Goal: Check status: Check status

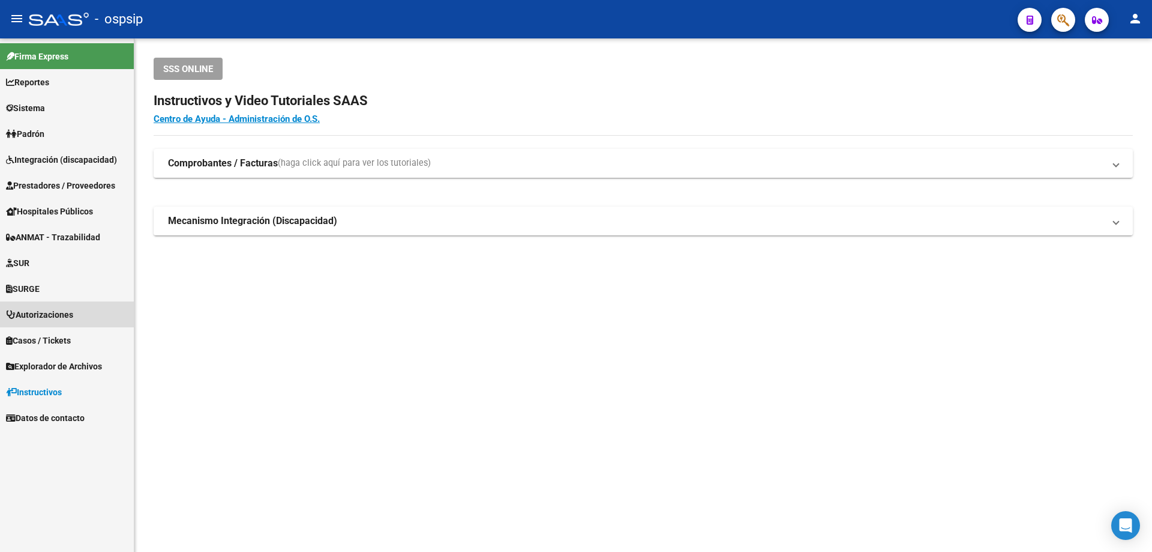
click at [44, 313] on span "Autorizaciones" at bounding box center [39, 314] width 67 height 13
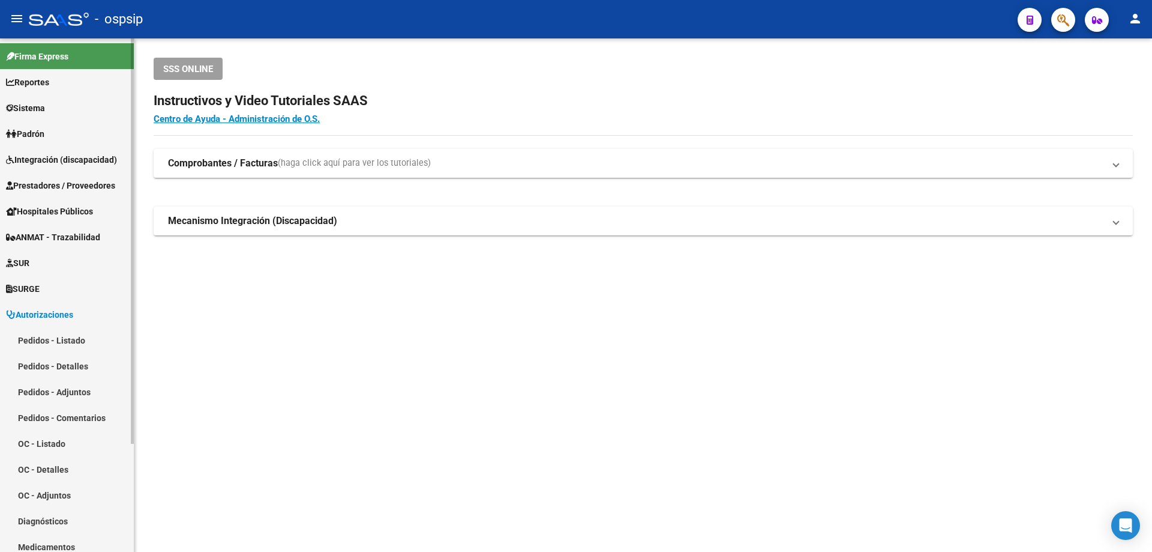
click at [49, 336] on link "Pedidos - Listado" at bounding box center [67, 340] width 134 height 26
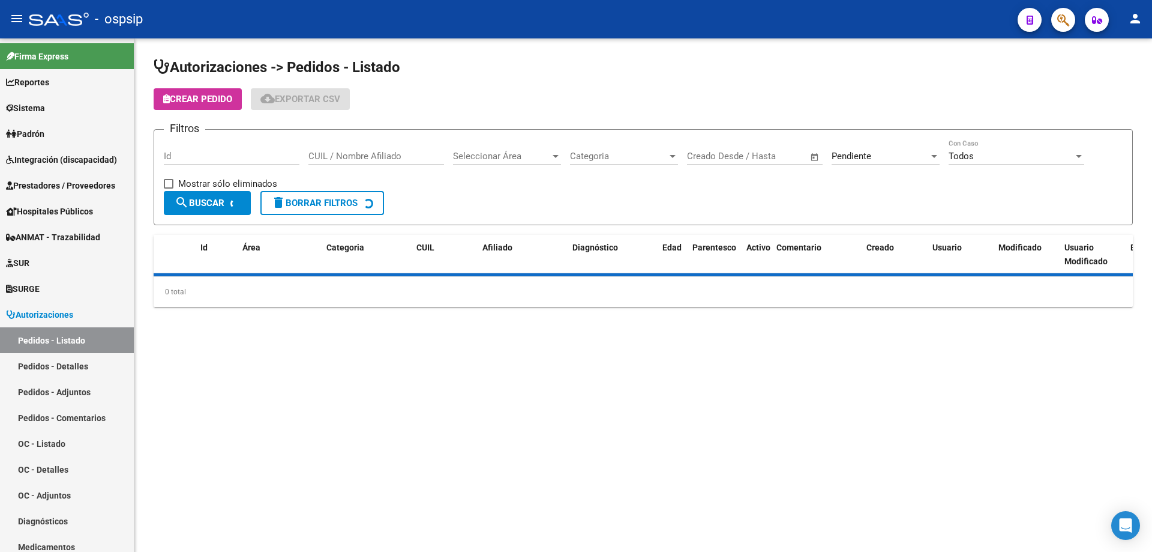
click at [864, 159] on span "Pendiente" at bounding box center [852, 156] width 40 height 11
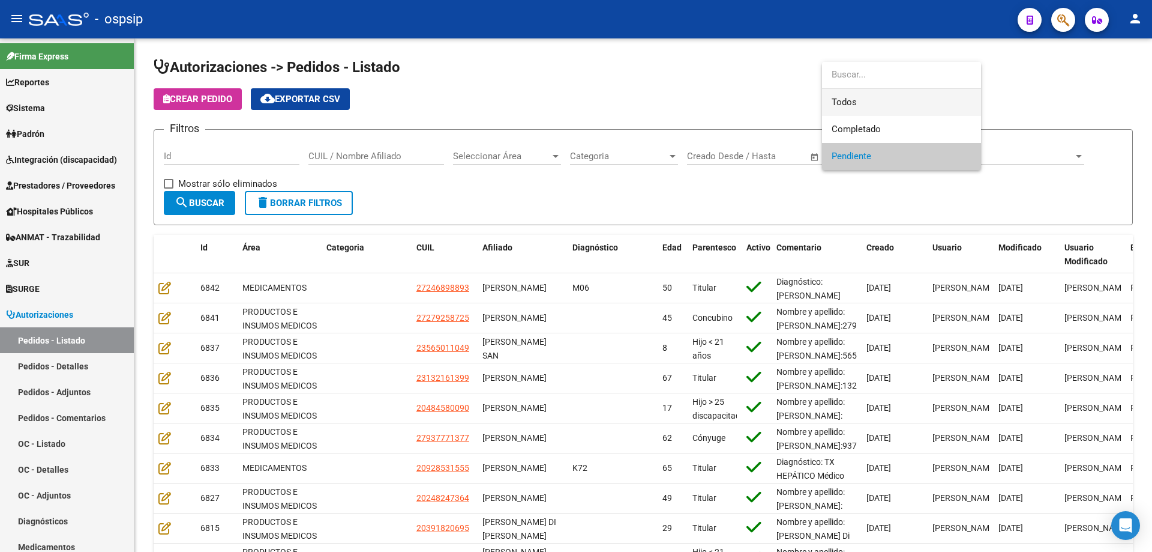
click at [871, 95] on span "Todos" at bounding box center [902, 102] width 140 height 27
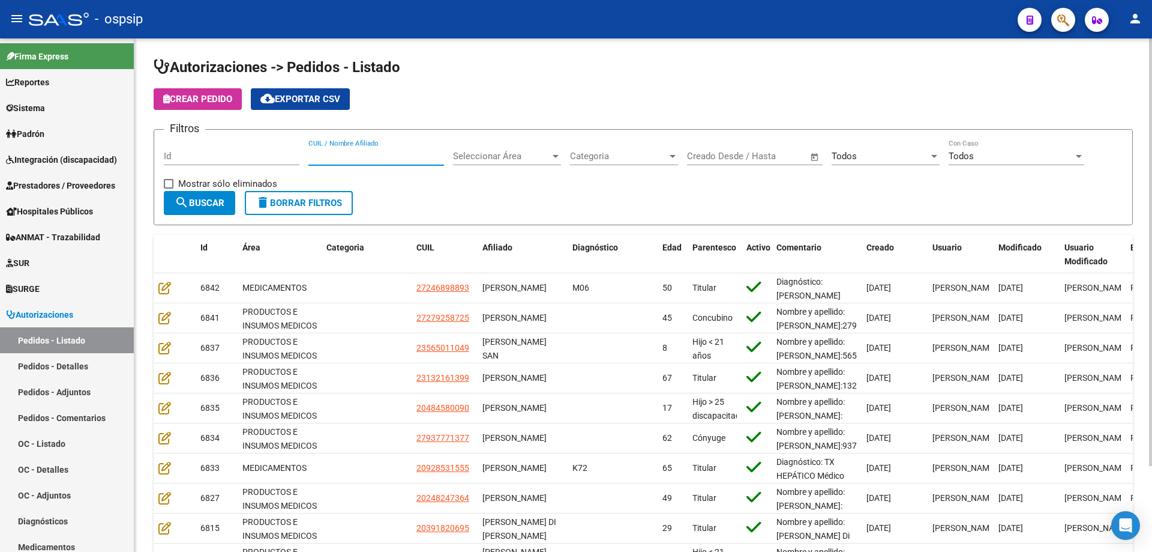
paste input "20242411448"
click at [194, 194] on button "search Buscar" at bounding box center [199, 203] width 71 height 24
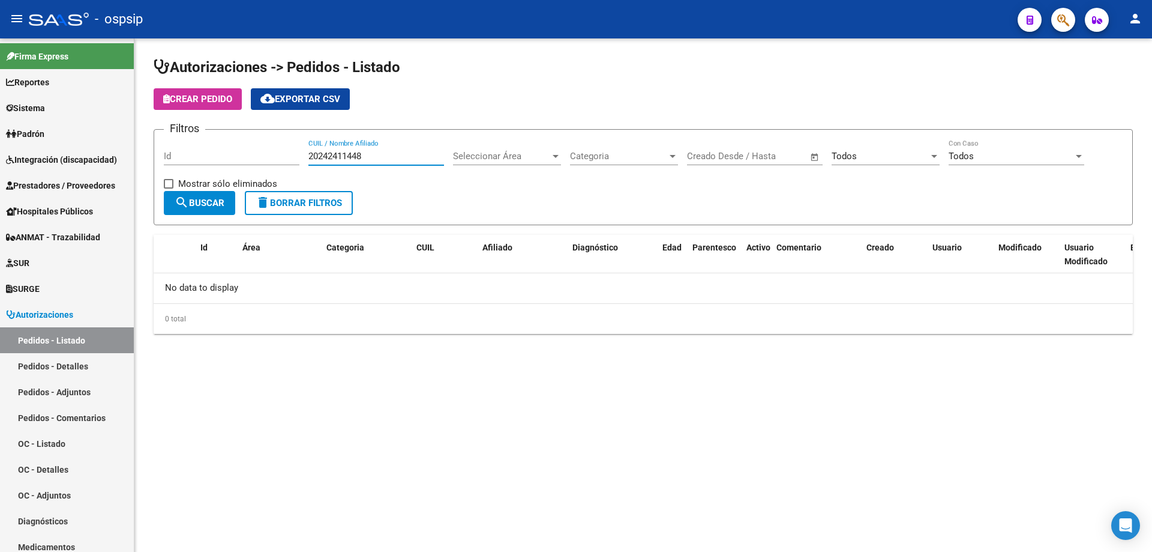
drag, startPoint x: 345, startPoint y: 155, endPoint x: 185, endPoint y: 176, distance: 161.1
click at [190, 176] on div "Filtros Id 20242411448 CUIL / Nombre Afiliado Seleccionar Área Seleccionar Área…" at bounding box center [643, 165] width 959 height 52
type input "mcrru"
click at [59, 238] on span "ANMAT - Trazabilidad" at bounding box center [53, 236] width 94 height 13
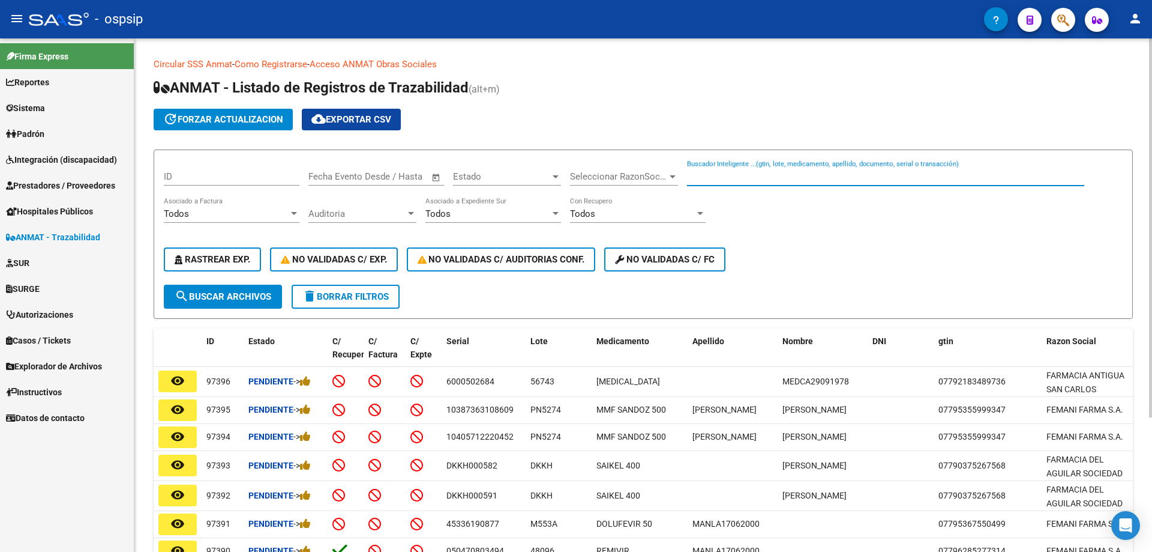
click at [752, 176] on input "Buscador Inteligente ...(gtin, lote, medicamento, apellido, documento, serial o…" at bounding box center [885, 176] width 397 height 11
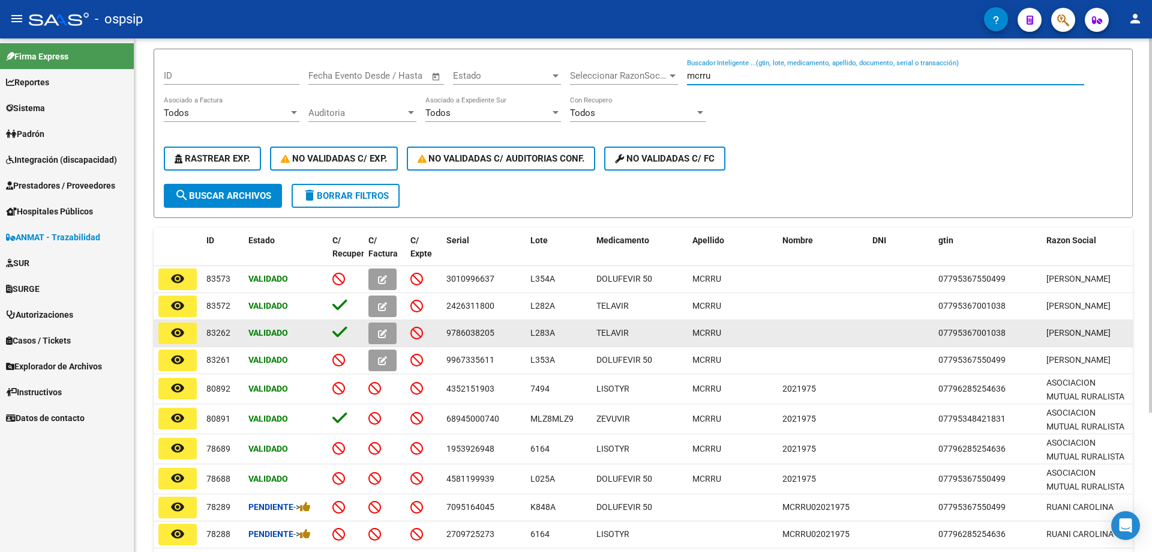
scroll to position [120, 0]
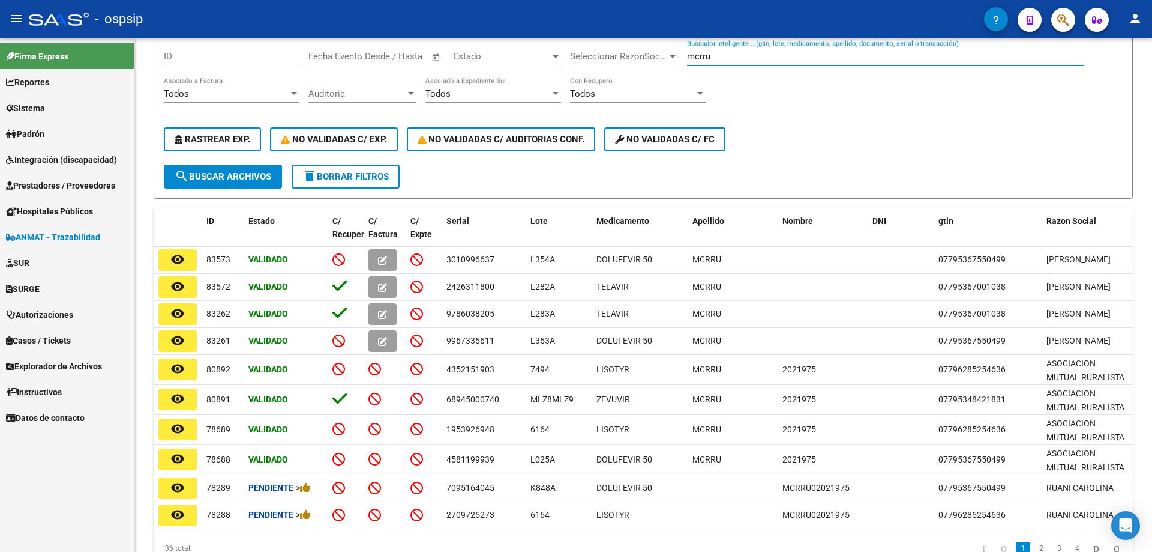
type input "mcrru"
